Goal: Transaction & Acquisition: Purchase product/service

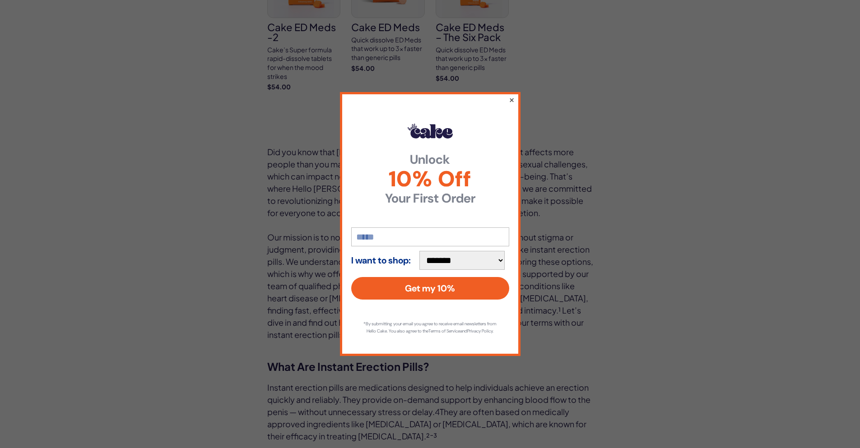
click at [510, 98] on button "×" at bounding box center [511, 99] width 6 height 11
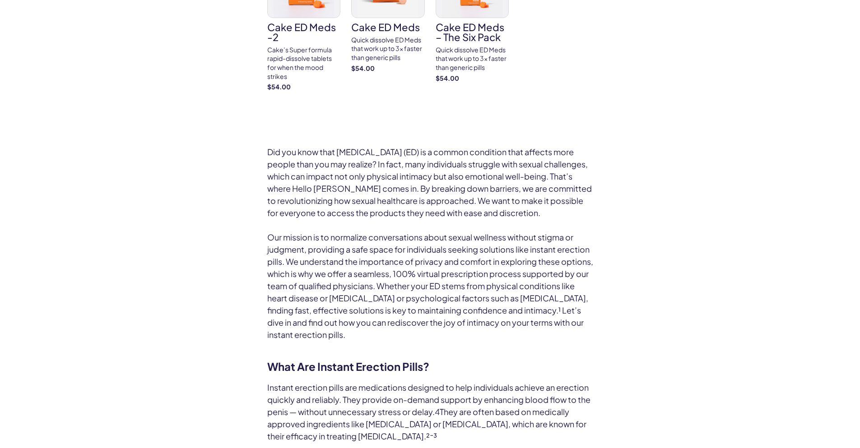
click at [470, 78] on strong "$54.00" at bounding box center [473, 78] width 74 height 9
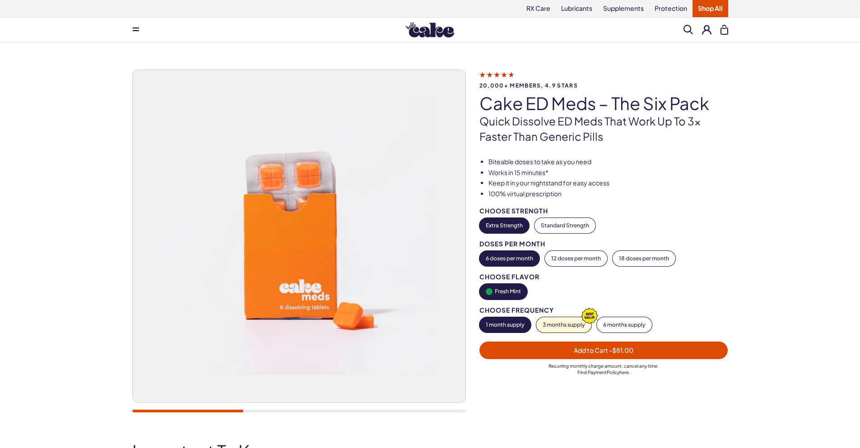
click at [621, 371] on link "here" at bounding box center [623, 372] width 9 height 5
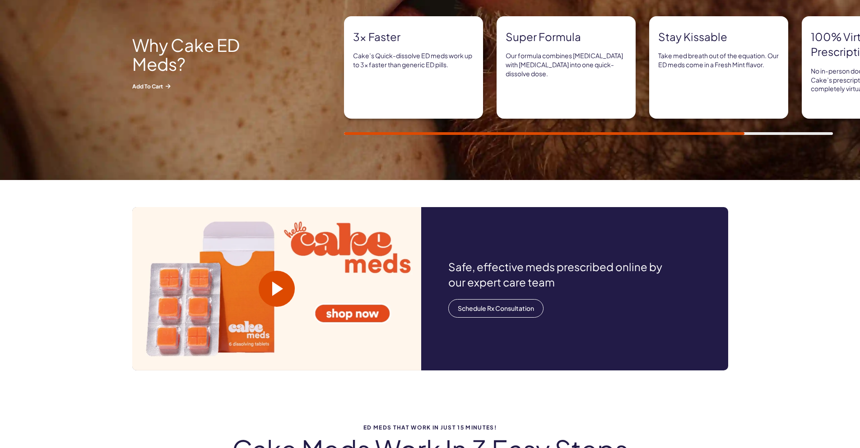
scroll to position [677, 0]
